Goal: Task Accomplishment & Management: Use online tool/utility

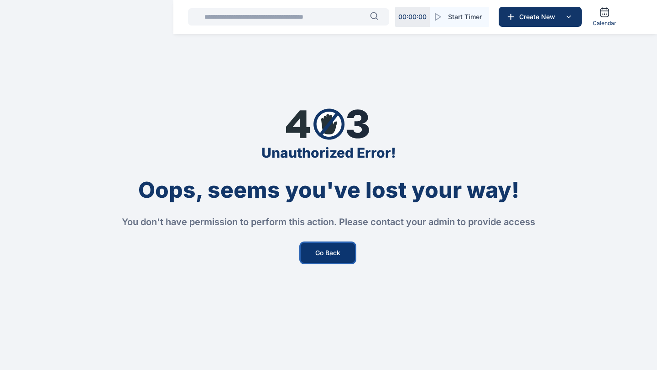
click at [351, 248] on button "Go Back" at bounding box center [328, 253] width 54 height 20
click at [338, 257] on button "Go Back" at bounding box center [328, 253] width 54 height 20
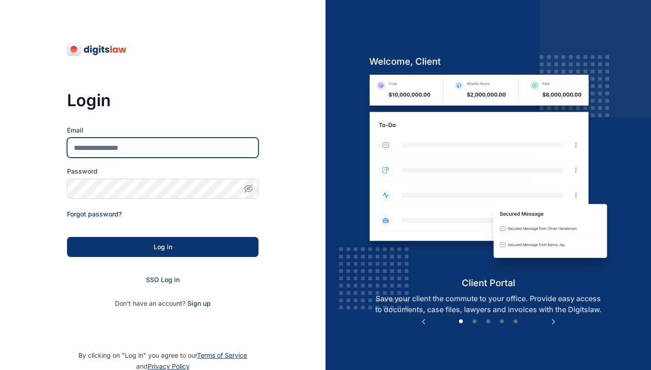
type input "**********"
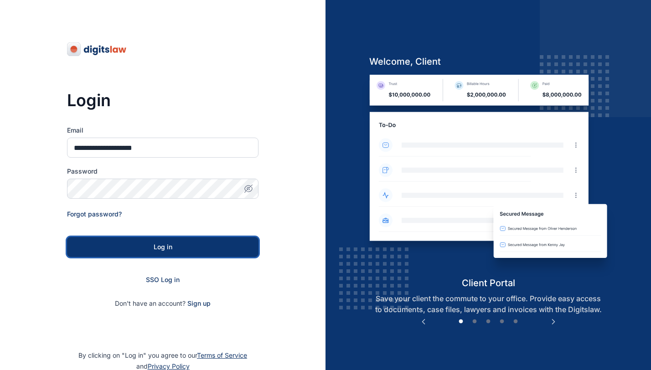
click at [209, 254] on button "Log in" at bounding box center [163, 247] width 192 height 20
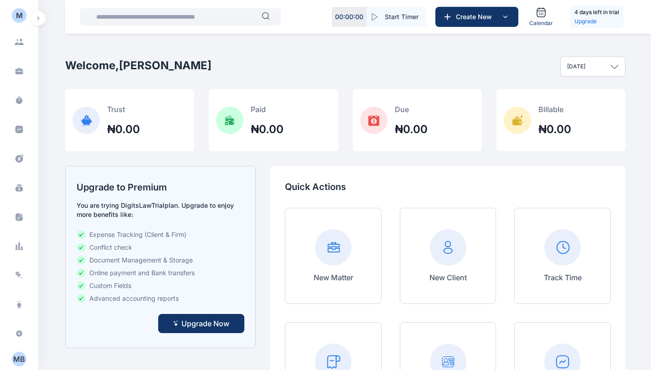
click at [601, 59] on div "[DATE]" at bounding box center [593, 67] width 65 height 20
click at [510, 23] on button "Create New" at bounding box center [477, 17] width 83 height 20
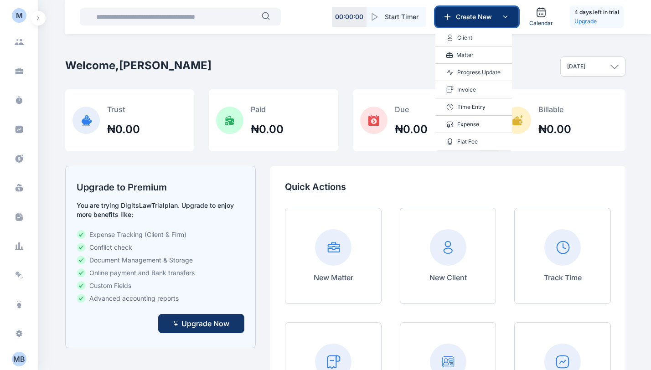
click at [510, 23] on button "Create New" at bounding box center [477, 17] width 83 height 20
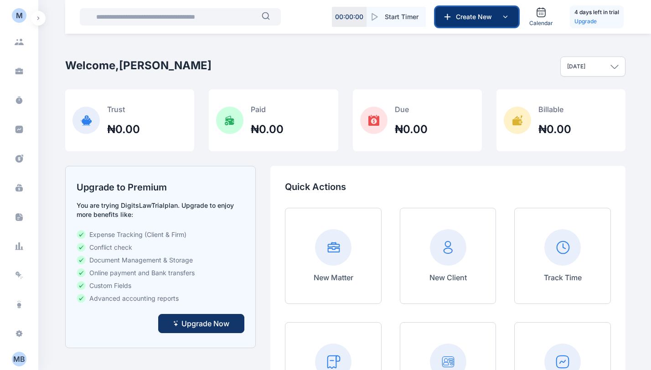
click at [510, 23] on button "Create New" at bounding box center [477, 17] width 83 height 20
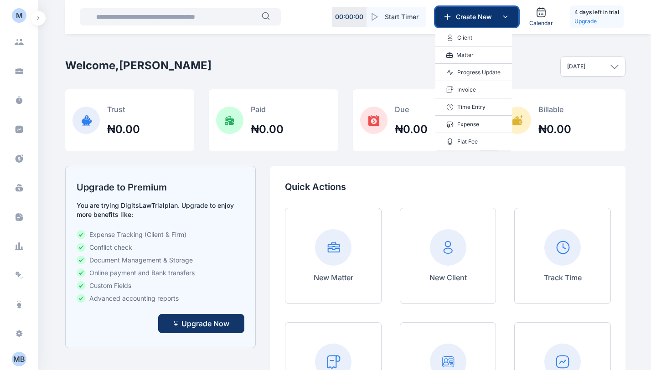
click at [510, 23] on button "Create New" at bounding box center [477, 17] width 83 height 20
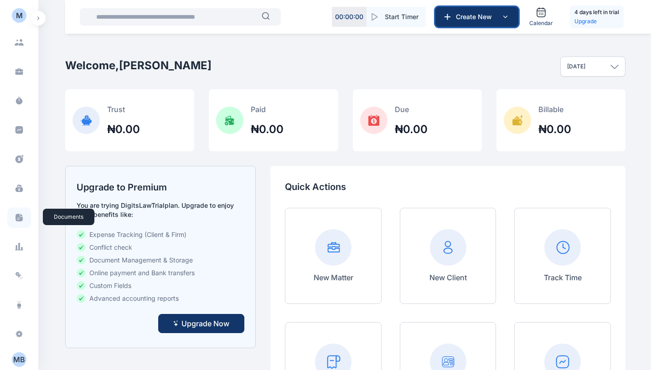
scroll to position [126, 0]
